Goal: Task Accomplishment & Management: Complete application form

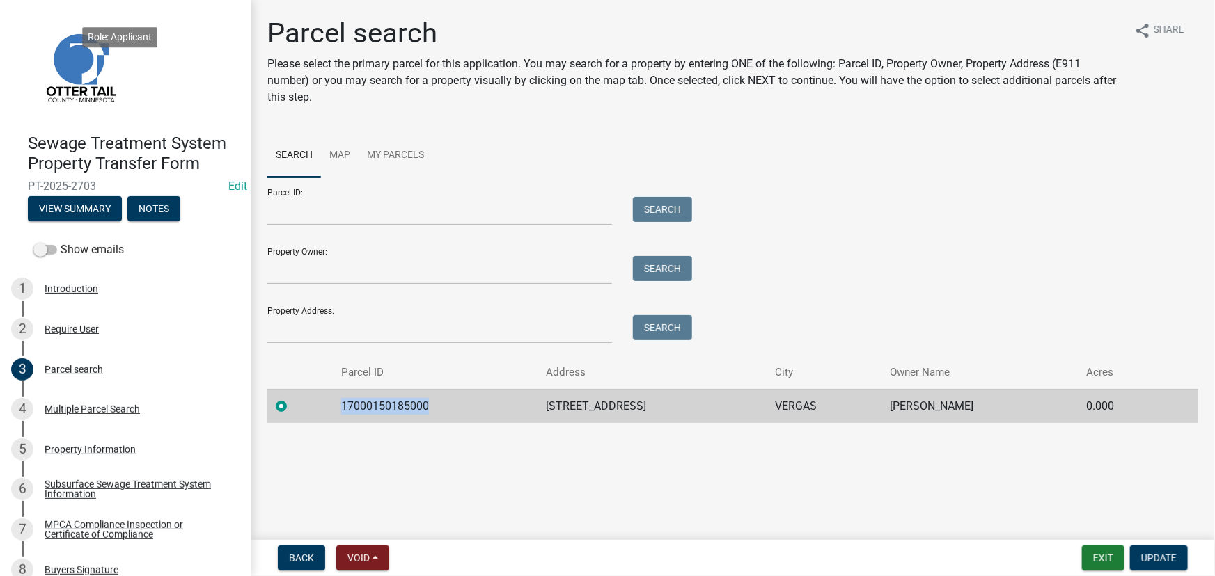
scroll to position [213, 0]
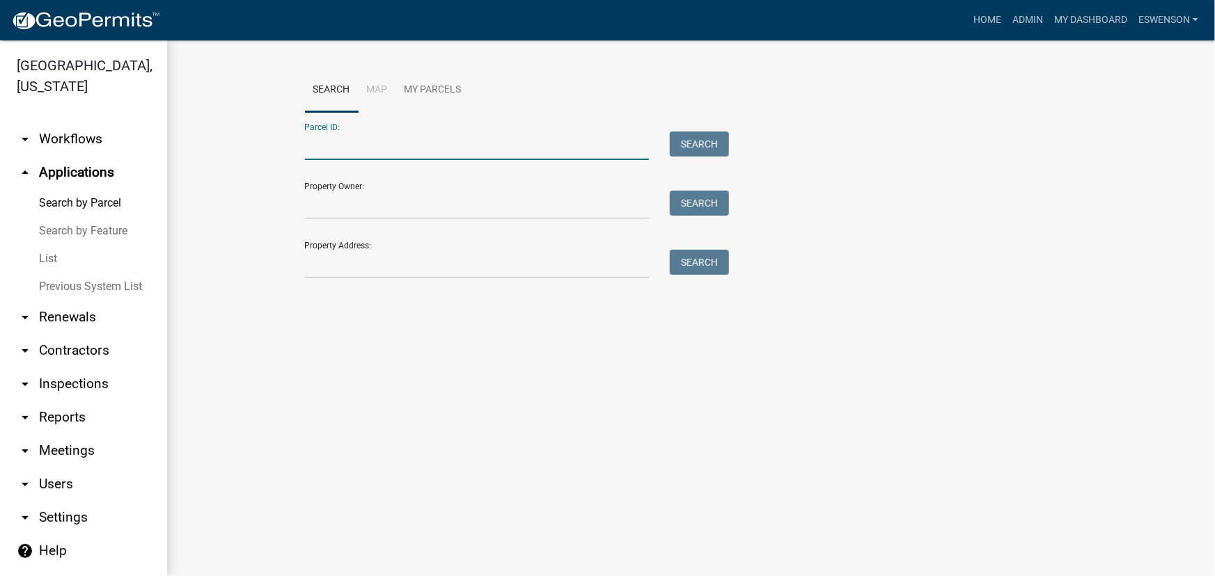
paste input "15000070064003"
type input "15000070064003"
click at [707, 182] on div "Property Owner: Search" at bounding box center [514, 195] width 418 height 48
click at [690, 140] on button "Search" at bounding box center [699, 144] width 59 height 25
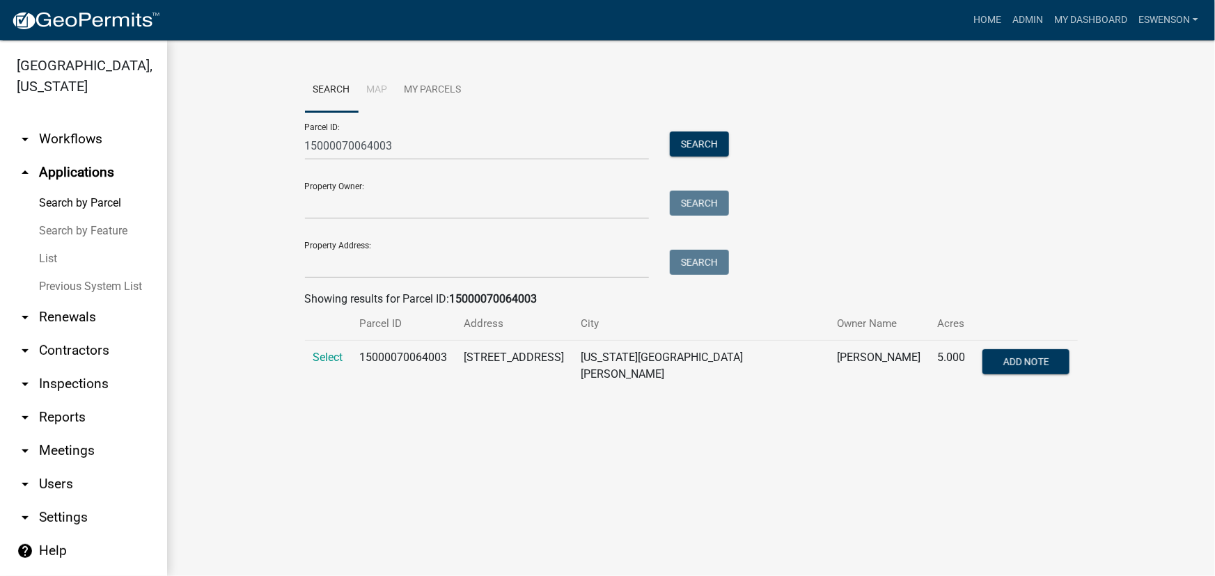
click at [317, 348] on td "Select" at bounding box center [328, 366] width 47 height 51
click at [317, 351] on span "Select" at bounding box center [328, 357] width 30 height 13
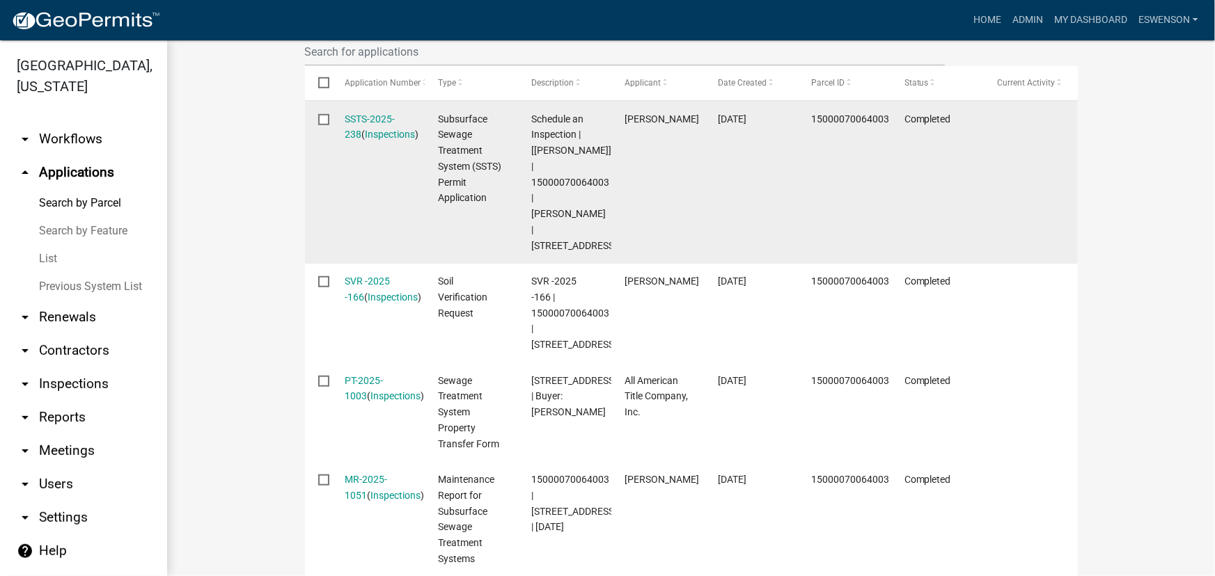
scroll to position [443, 0]
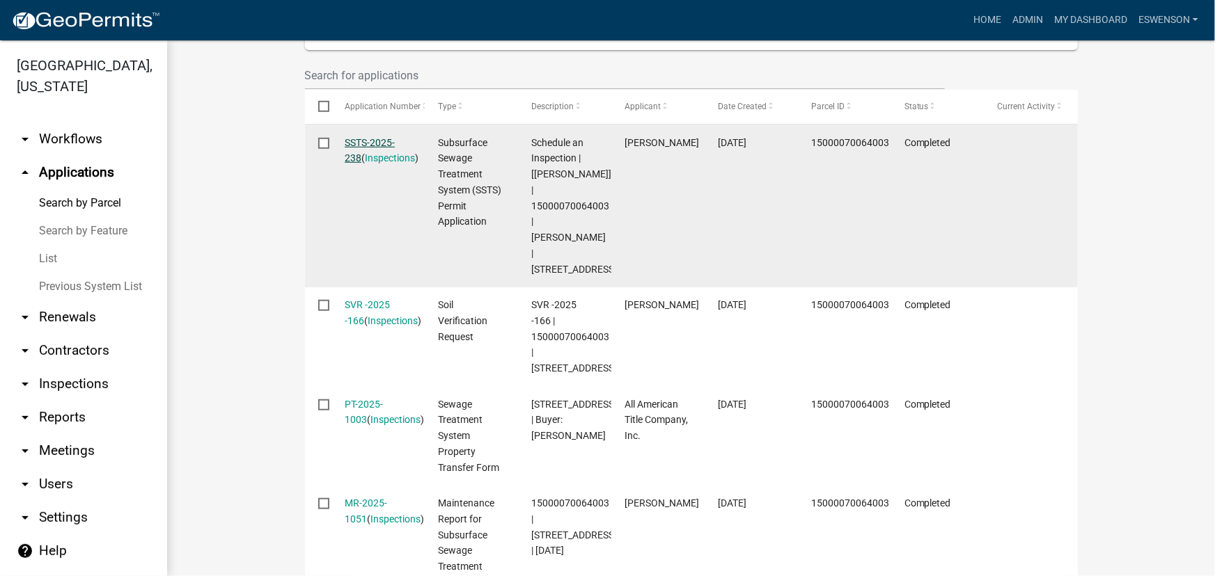
click at [358, 141] on link "SSTS-2025-238" at bounding box center [370, 150] width 50 height 27
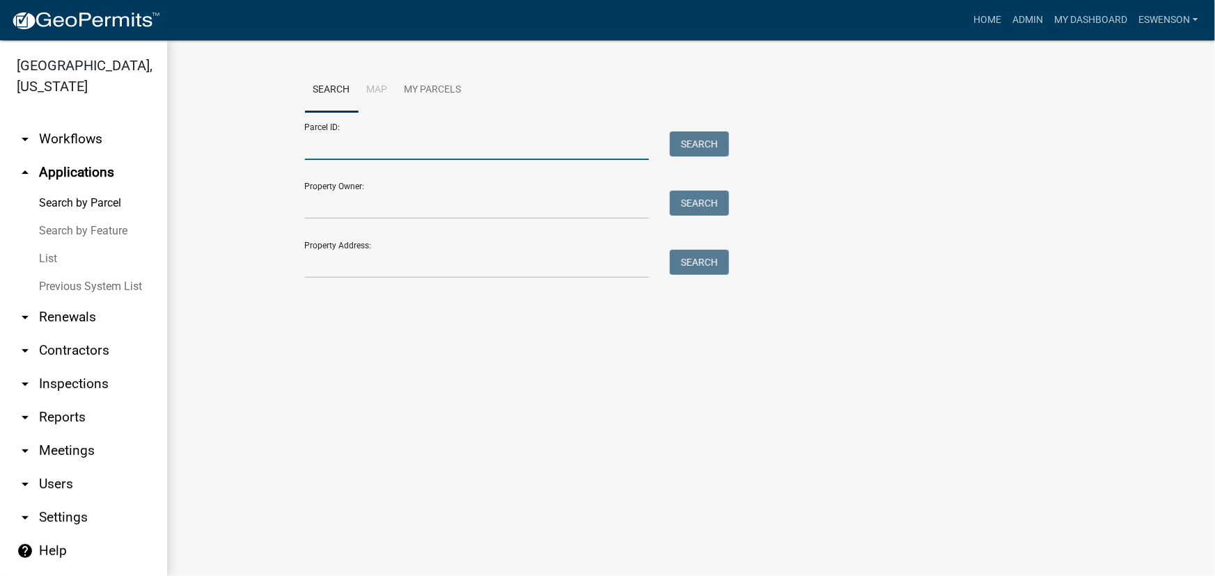
drag, startPoint x: 341, startPoint y: 129, endPoint x: 355, endPoint y: 134, distance: 14.8
paste input "57000040031005"
type input "57000040031005"
click at [695, 152] on button "Search" at bounding box center [699, 144] width 59 height 25
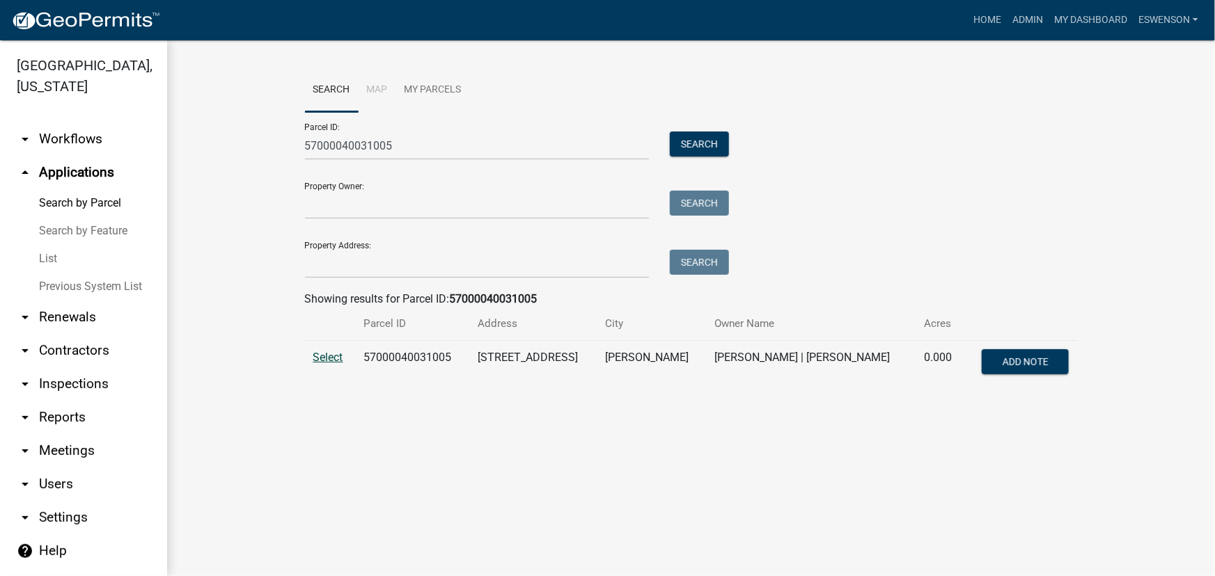
click at [329, 356] on span "Select" at bounding box center [328, 357] width 30 height 13
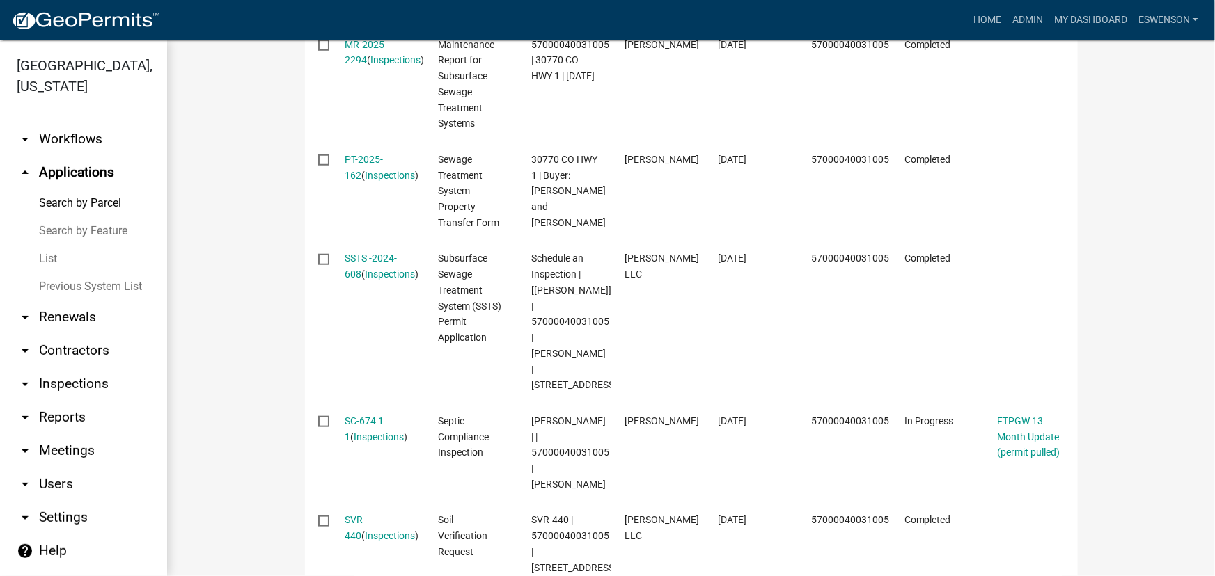
scroll to position [569, 0]
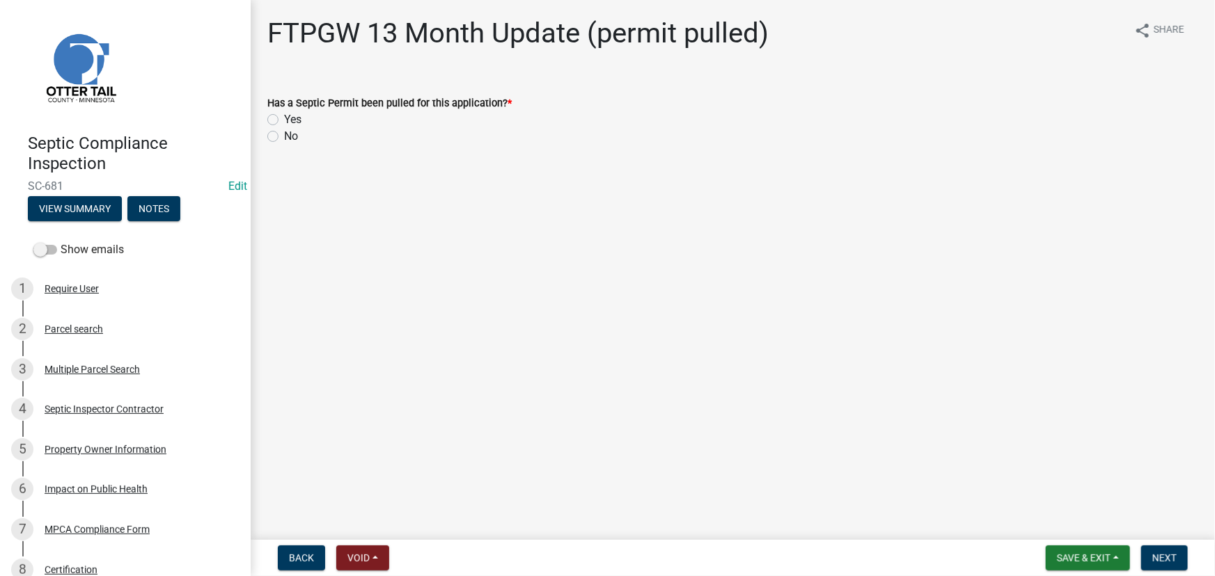
click at [294, 122] on label "Yes" at bounding box center [292, 119] width 17 height 17
click at [293, 120] on input "Yes" at bounding box center [288, 115] width 9 height 9
radio input "true"
click at [1156, 560] on span "Next" at bounding box center [1164, 558] width 24 height 11
click at [273, 111] on div "Yes" at bounding box center [732, 119] width 931 height 17
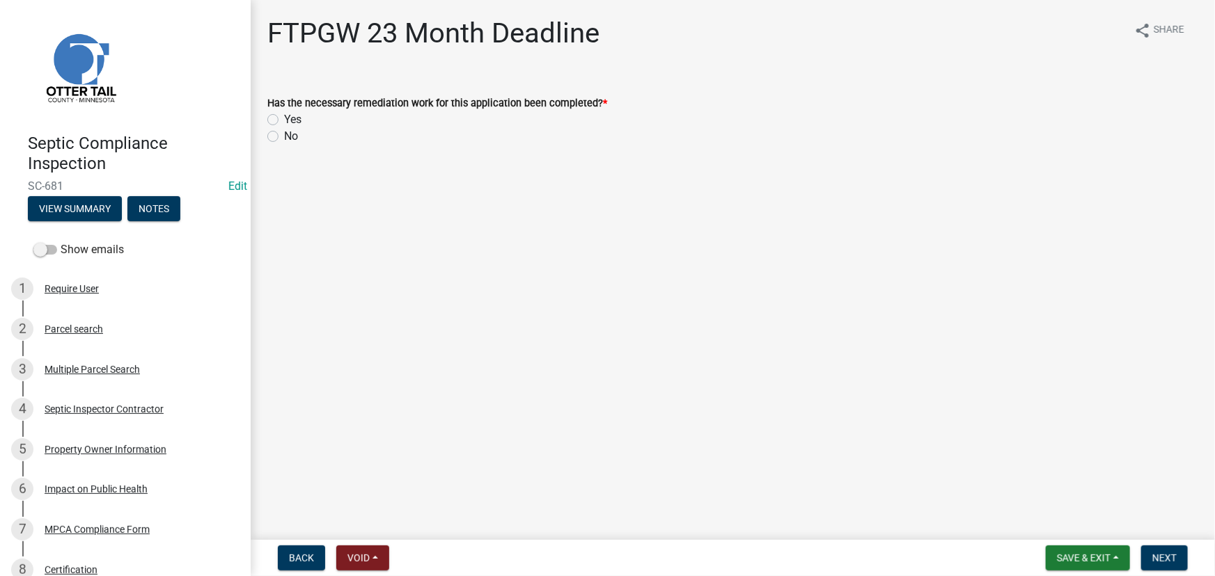
click at [284, 120] on label "Yes" at bounding box center [292, 119] width 17 height 17
click at [284, 120] on input "Yes" at bounding box center [288, 115] width 9 height 9
radio input "true"
click at [1171, 562] on span "Next" at bounding box center [1164, 558] width 24 height 11
click at [299, 122] on label "Yes" at bounding box center [292, 119] width 17 height 17
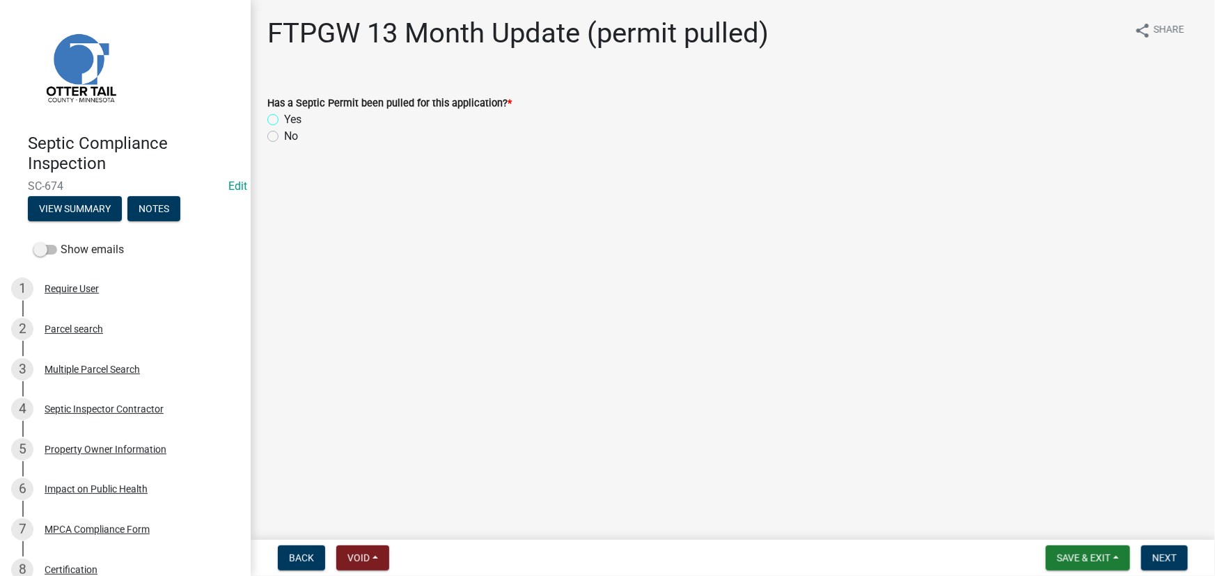
click at [293, 120] on input "Yes" at bounding box center [288, 115] width 9 height 9
radio input "true"
click at [1182, 553] on button "Next" at bounding box center [1164, 558] width 47 height 25
click at [285, 123] on label "Yes" at bounding box center [292, 119] width 17 height 17
click at [285, 120] on input "Yes" at bounding box center [288, 115] width 9 height 9
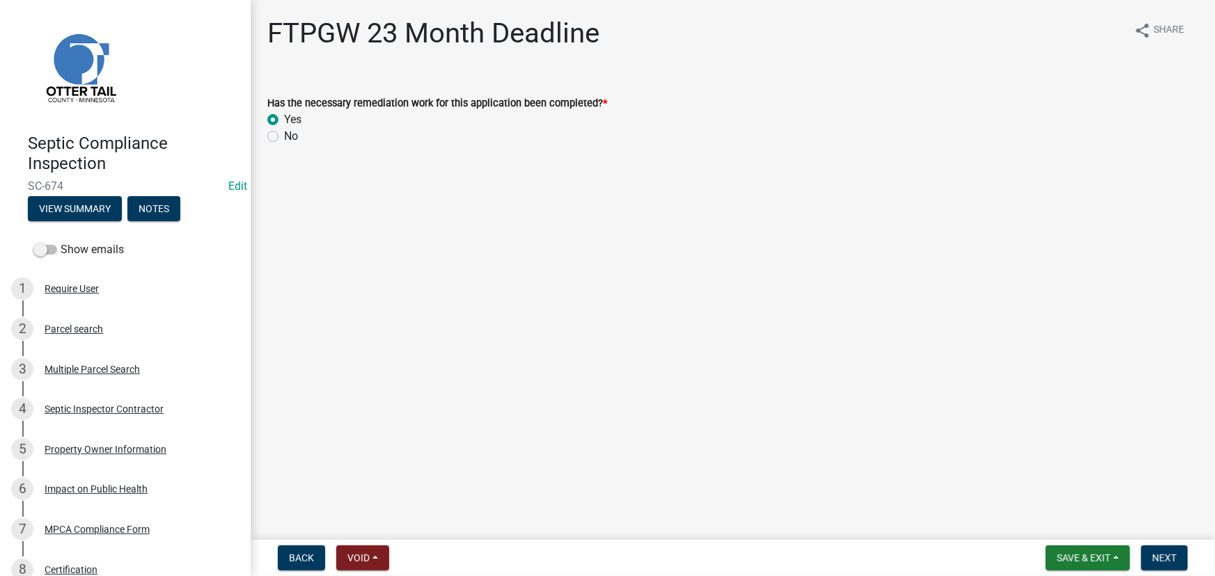
radio input "true"
click at [1156, 567] on button "Next" at bounding box center [1164, 558] width 47 height 25
